Goal: Complete application form

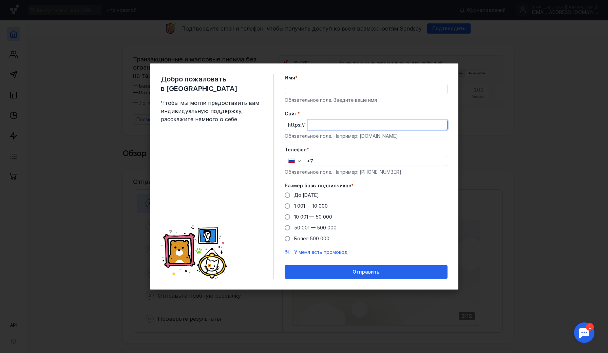
paste input "[DOMAIN_NAME]"
type input "[DOMAIN_NAME]"
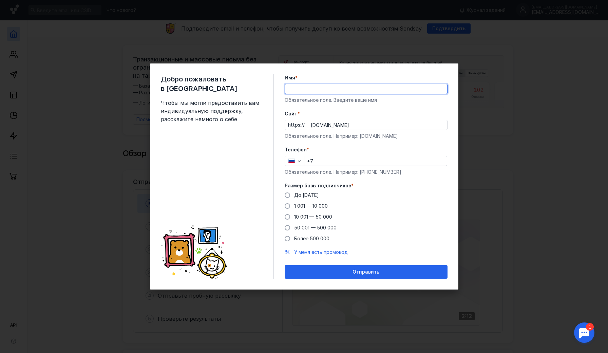
type input "L"
type input "[PERSON_NAME]"
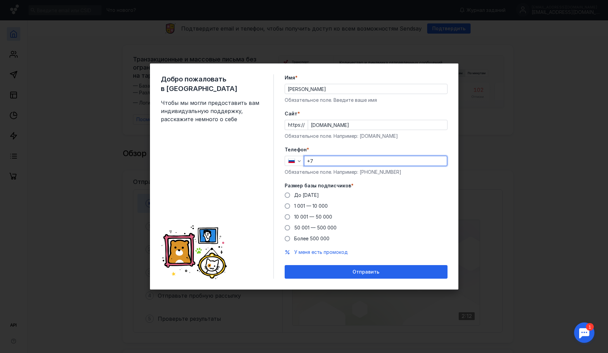
click at [351, 158] on input "+7" at bounding box center [375, 160] width 142 height 9
type input "[PHONE_NUMBER]"
click at [311, 205] on span "1 001 — 10 000" at bounding box center [311, 206] width 34 height 6
click at [0, 0] on input "1 001 — 10 000" at bounding box center [0, 0] width 0 height 0
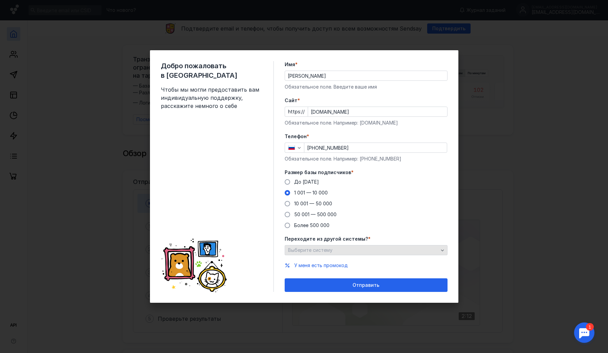
click at [325, 250] on span "Выберите систему" at bounding box center [310, 250] width 44 height 6
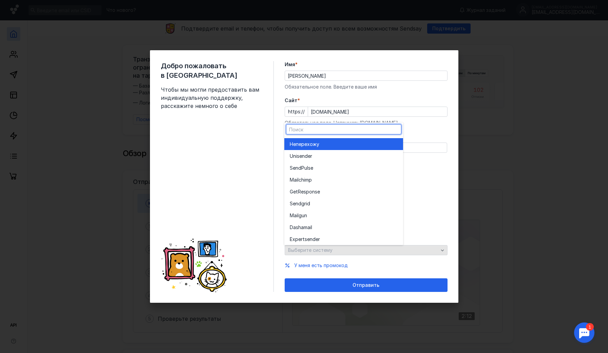
click at [325, 250] on div "Выберите систему" at bounding box center [366, 250] width 163 height 10
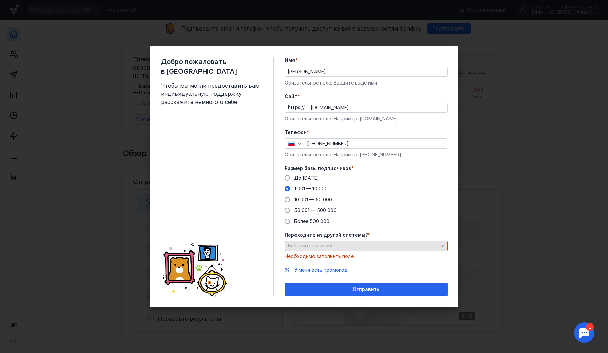
click at [326, 245] on span "Выберите систему" at bounding box center [310, 246] width 44 height 6
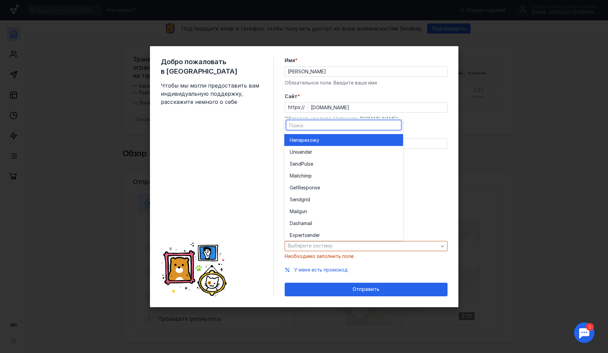
click at [324, 140] on div "Не перехожу" at bounding box center [344, 139] width 108 height 7
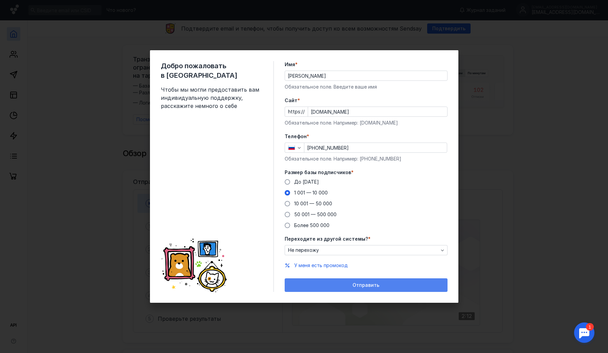
click at [335, 285] on div "Отправить" at bounding box center [366, 285] width 156 height 6
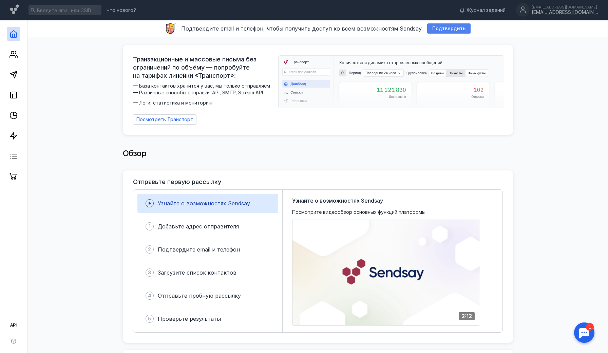
click at [434, 30] on span "Подтвердить" at bounding box center [448, 29] width 33 height 6
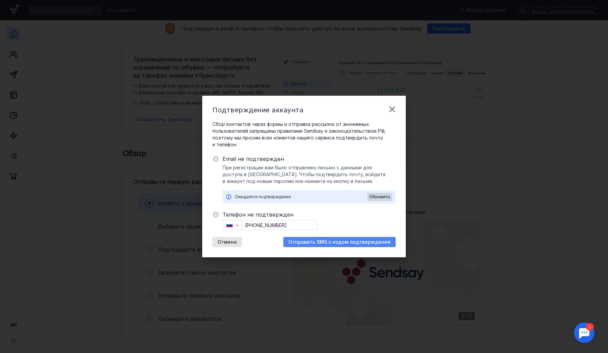
click at [336, 243] on span "Отправить SMS с кодом подтверждения" at bounding box center [339, 242] width 102 height 6
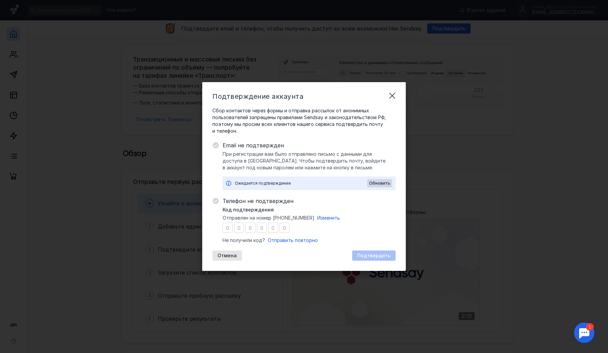
type input "0"
type input "4"
type input "0"
type input "8"
type input "1"
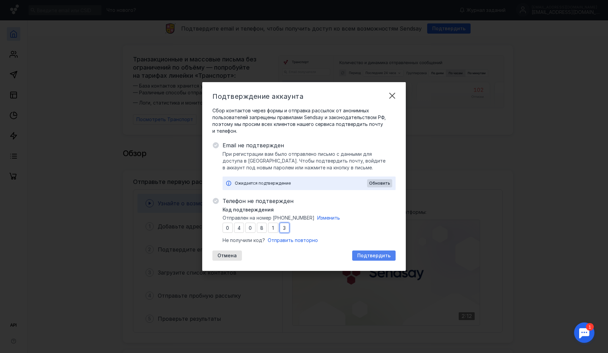
type input "3"
click at [373, 257] on span "Подтвердить" at bounding box center [373, 256] width 33 height 6
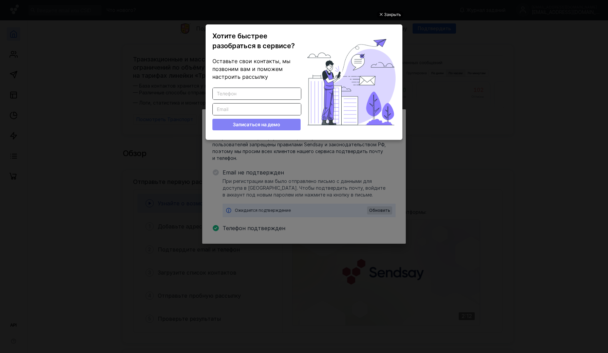
click at [392, 15] on div "Закрыть" at bounding box center [392, 14] width 17 height 7
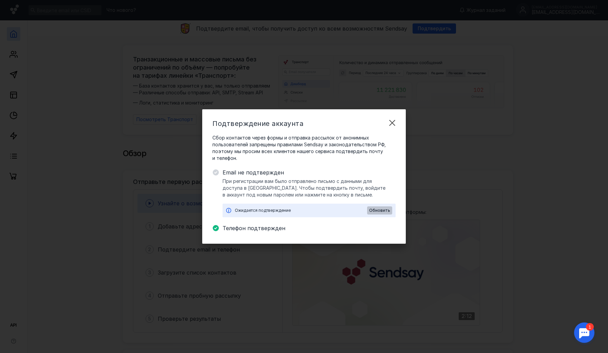
click at [384, 210] on span "Обновить" at bounding box center [379, 210] width 21 height 5
